Goal: Transaction & Acquisition: Subscribe to service/newsletter

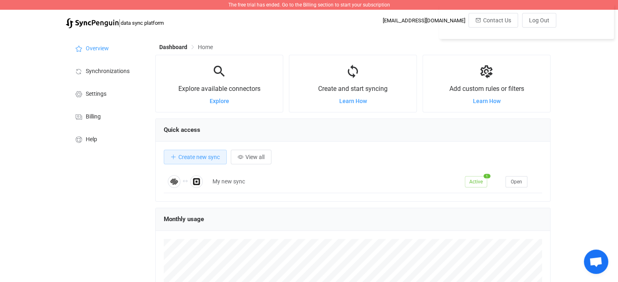
scroll to position [157, 395]
click at [360, 204] on div "Explore available connectors Explore Create and start syncing Learn How Add cus…" at bounding box center [352, 232] width 395 height 355
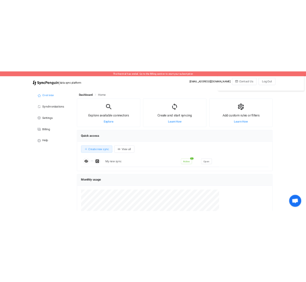
scroll to position [406252, 406113]
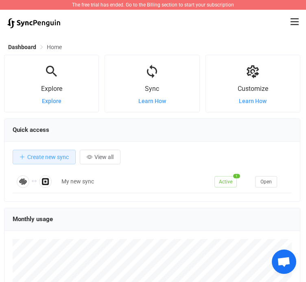
click at [295, 21] on icon at bounding box center [294, 21] width 8 height 9
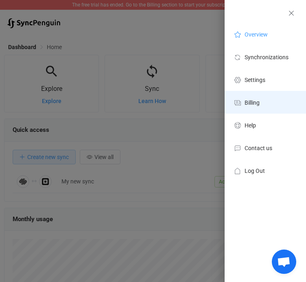
click at [262, 100] on li "Billing" at bounding box center [264, 102] width 81 height 23
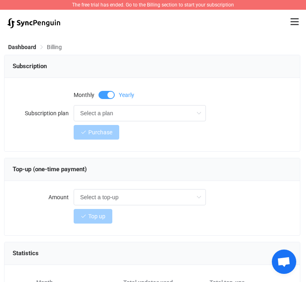
scroll to position [3, 0]
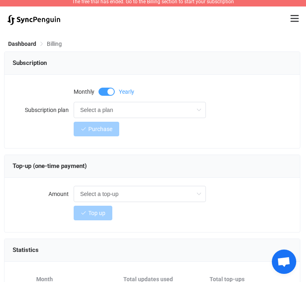
click at [106, 93] on span at bounding box center [106, 92] width 16 height 8
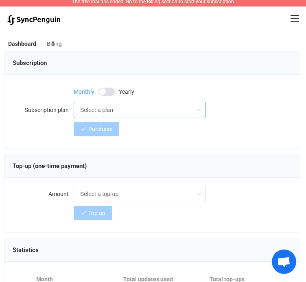
click at [107, 109] on input "Select a plan" at bounding box center [140, 110] width 132 height 16
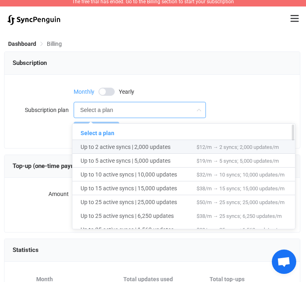
click at [130, 145] on span "Up to 2 active syncs | 2,000 updates" at bounding box center [138, 147] width 116 height 14
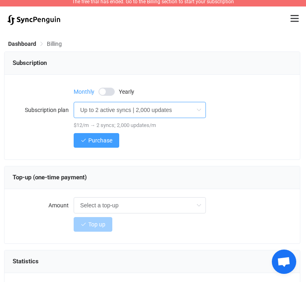
click at [125, 109] on input "Up to 2 active syncs | 2,000 updates" at bounding box center [140, 110] width 132 height 16
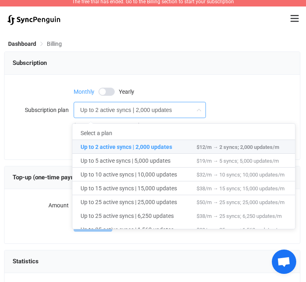
click at [125, 110] on input "Up to 2 active syncs | 2,000 updates" at bounding box center [140, 110] width 132 height 16
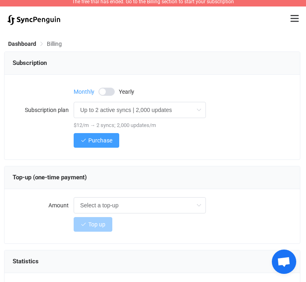
click at [107, 90] on span at bounding box center [106, 92] width 16 height 8
click at [88, 91] on span "Monthly" at bounding box center [84, 92] width 21 height 6
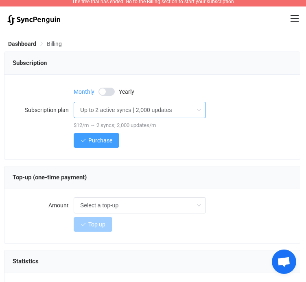
click at [123, 109] on input "Up to 2 active syncs | 2,000 updates" at bounding box center [140, 110] width 132 height 16
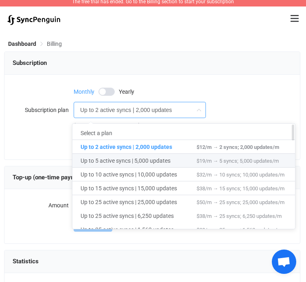
click at [154, 159] on span "Up to 5 active syncs | 5,000 updates" at bounding box center [138, 161] width 116 height 14
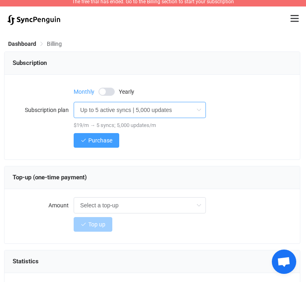
click at [137, 117] on input "Up to 5 active syncs | 5,000 updates" at bounding box center [140, 110] width 132 height 16
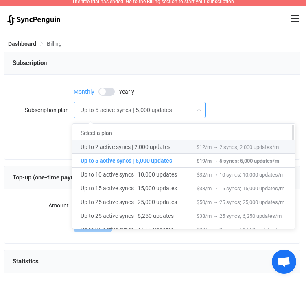
click at [136, 146] on span "Up to 2 active syncs | 2,000 updates" at bounding box center [138, 147] width 116 height 14
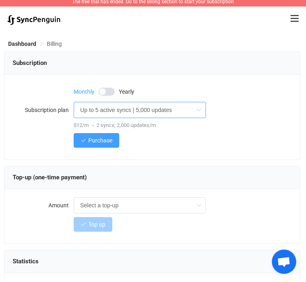
type input "Up to 2 active syncs | 2,000 updates"
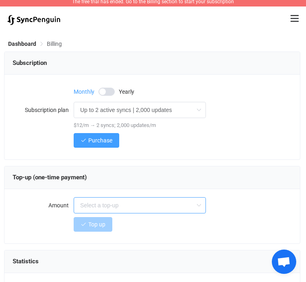
click at [110, 206] on input "text" at bounding box center [140, 206] width 132 height 16
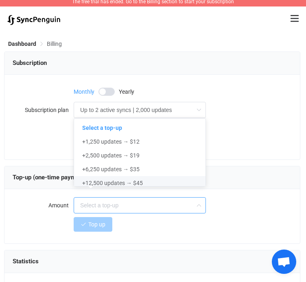
click at [48, 154] on div "Monthly Yearly Subscription plan Up to 2 active syncs | 2,000 updates $12/m → 2…" at bounding box center [151, 117] width 295 height 85
type input "Select a top-up"
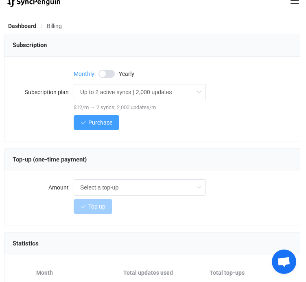
scroll to position [21, 0]
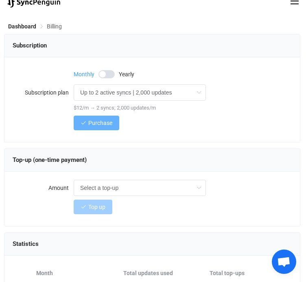
click at [99, 124] on span "Purchase" at bounding box center [100, 123] width 24 height 7
